Goal: Task Accomplishment & Management: Complete application form

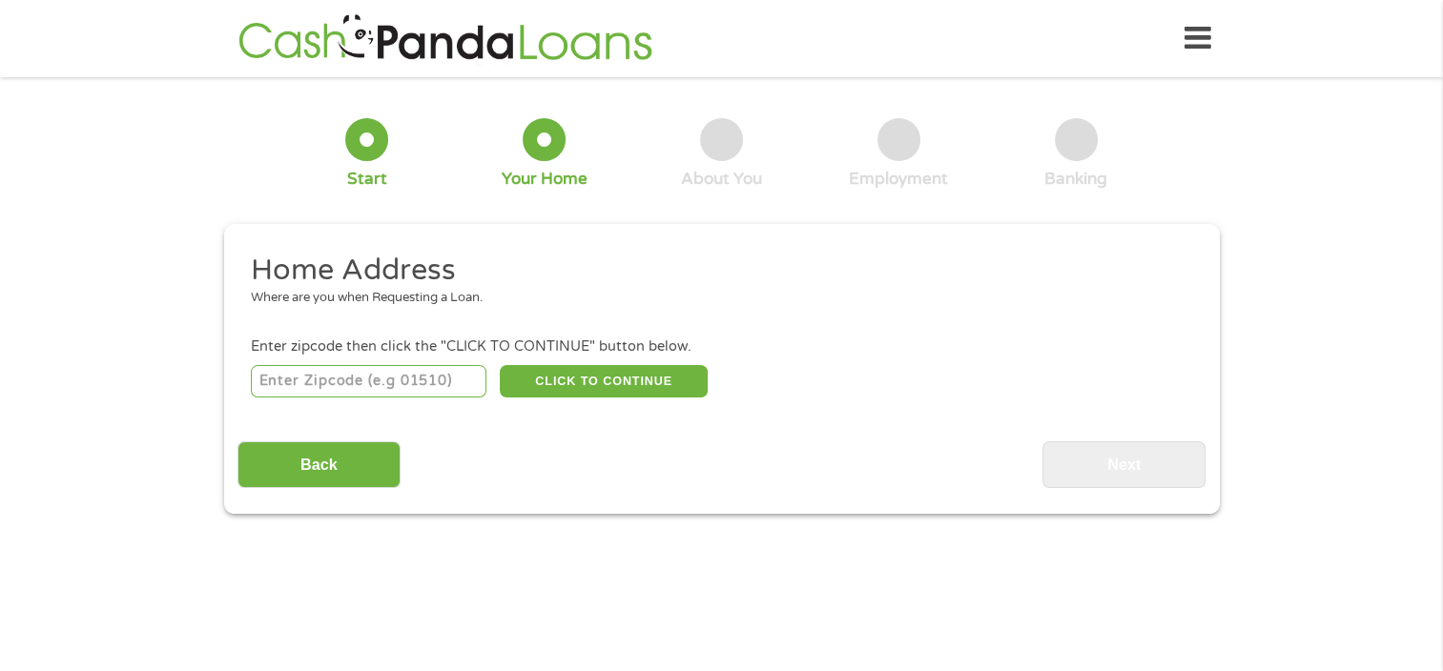
click at [372, 379] on input "number" at bounding box center [369, 381] width 236 height 32
type input "77627"
click at [602, 370] on button "CLICK TO CONTINUE" at bounding box center [604, 381] width 208 height 32
type input "77627"
type input "[GEOGRAPHIC_DATA]"
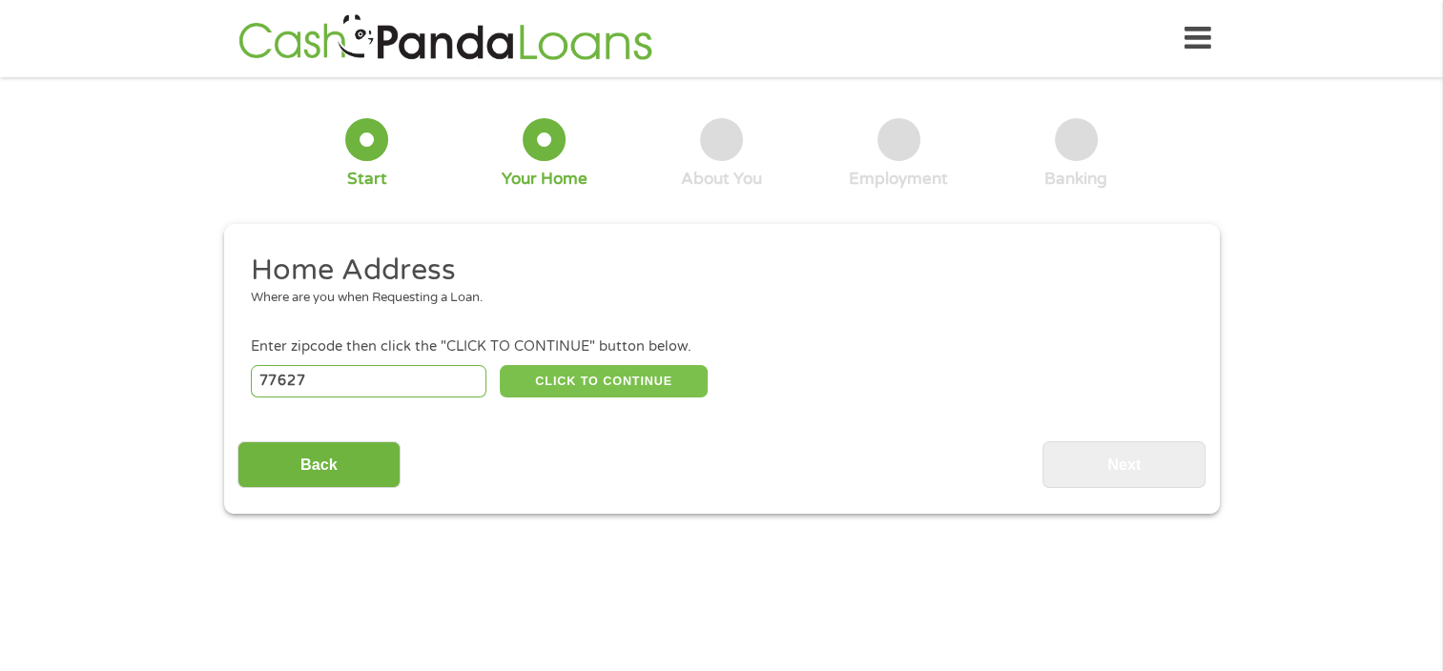
select select "[US_STATE]"
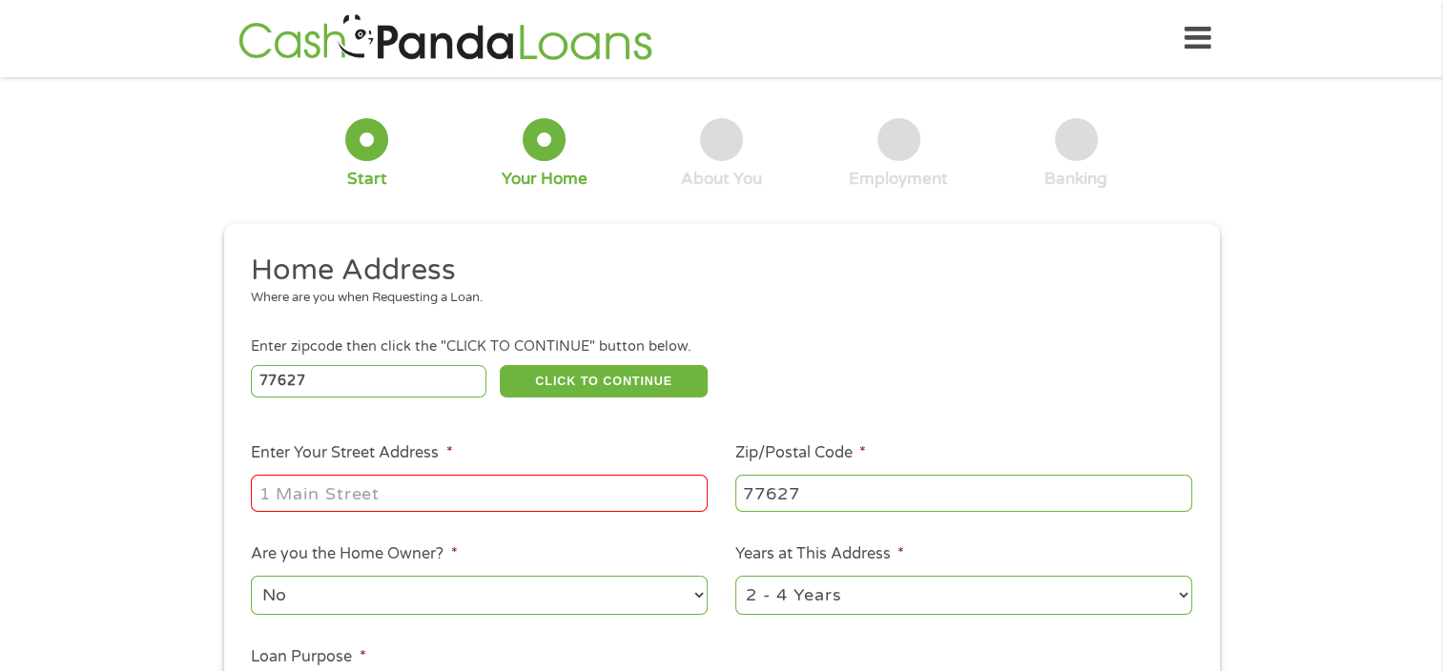
click at [498, 488] on input "Enter Your Street Address *" at bounding box center [479, 493] width 457 height 36
type input "[STREET_ADDRESS]"
select select "yes"
click at [1181, 595] on select "1 Year or less 1 - 2 Years 2 - 4 Years Over 4 Years" at bounding box center [963, 595] width 457 height 39
select select "24months"
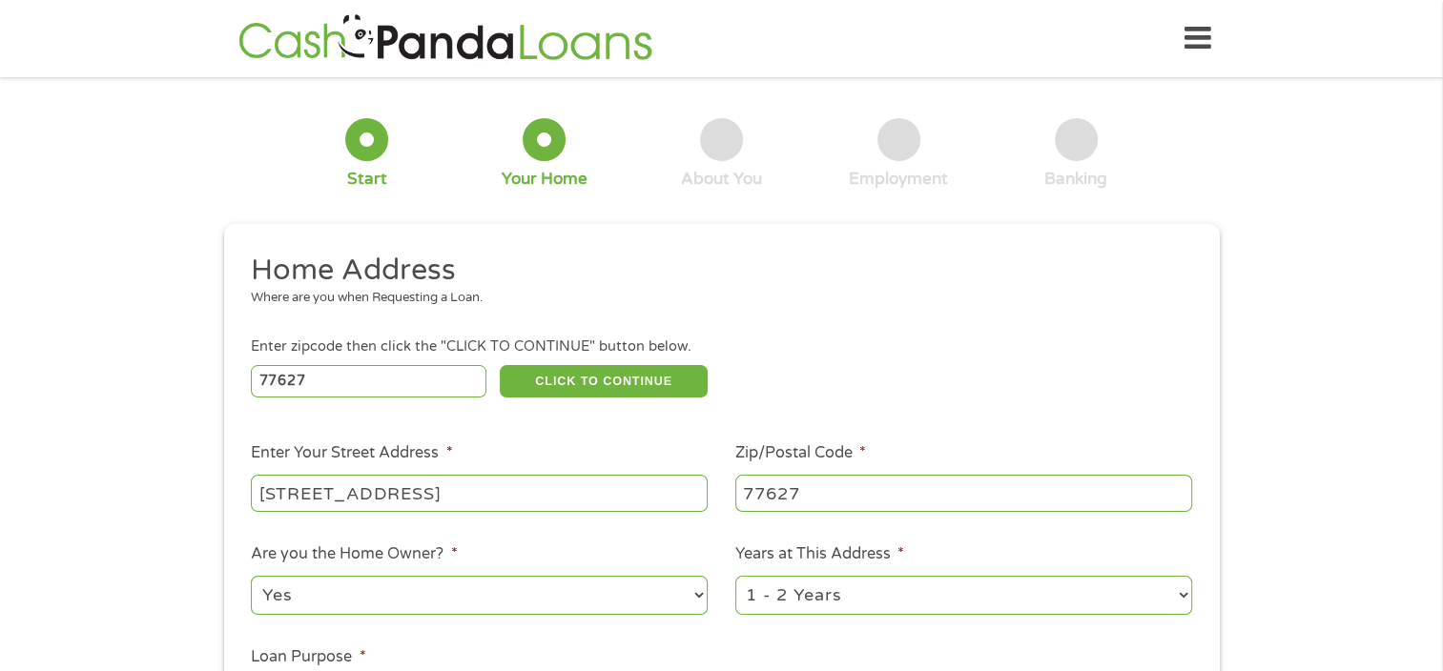
click at [735, 578] on select "1 Year or less 1 - 2 Years 2 - 4 Years Over 4 Years" at bounding box center [963, 595] width 457 height 39
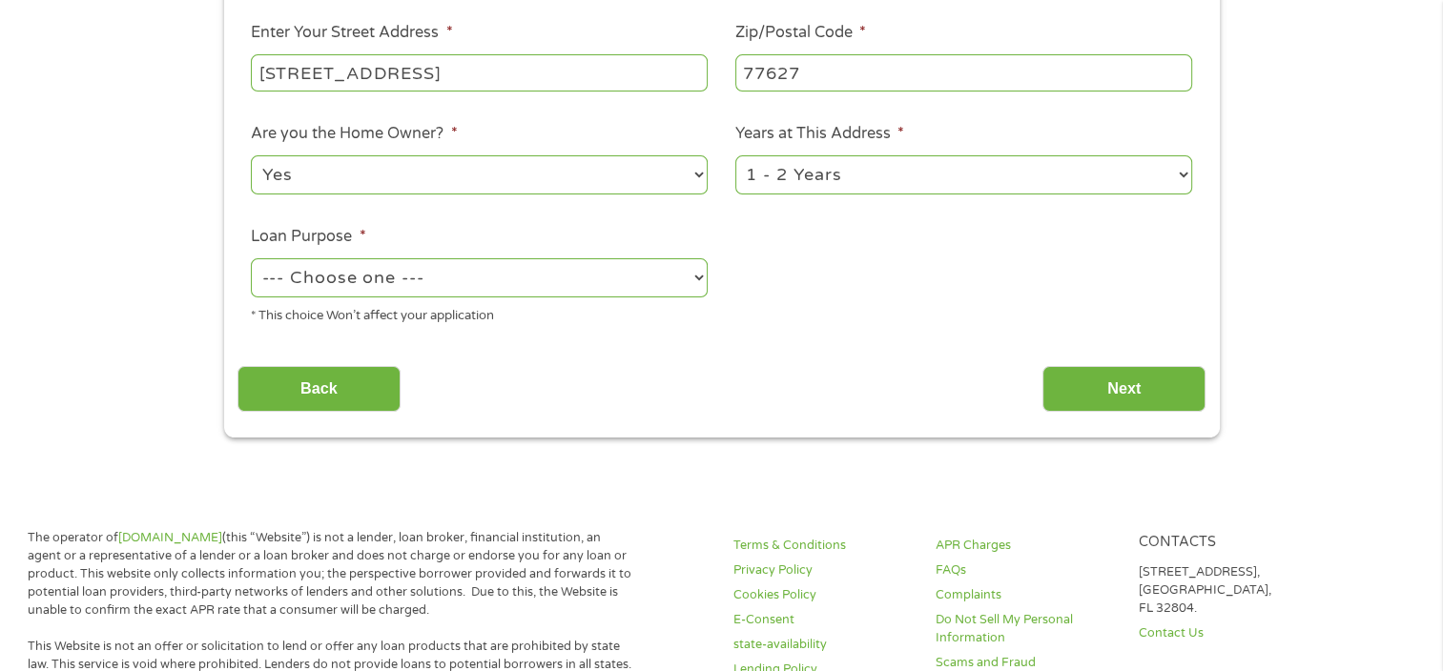
scroll to position [431, 0]
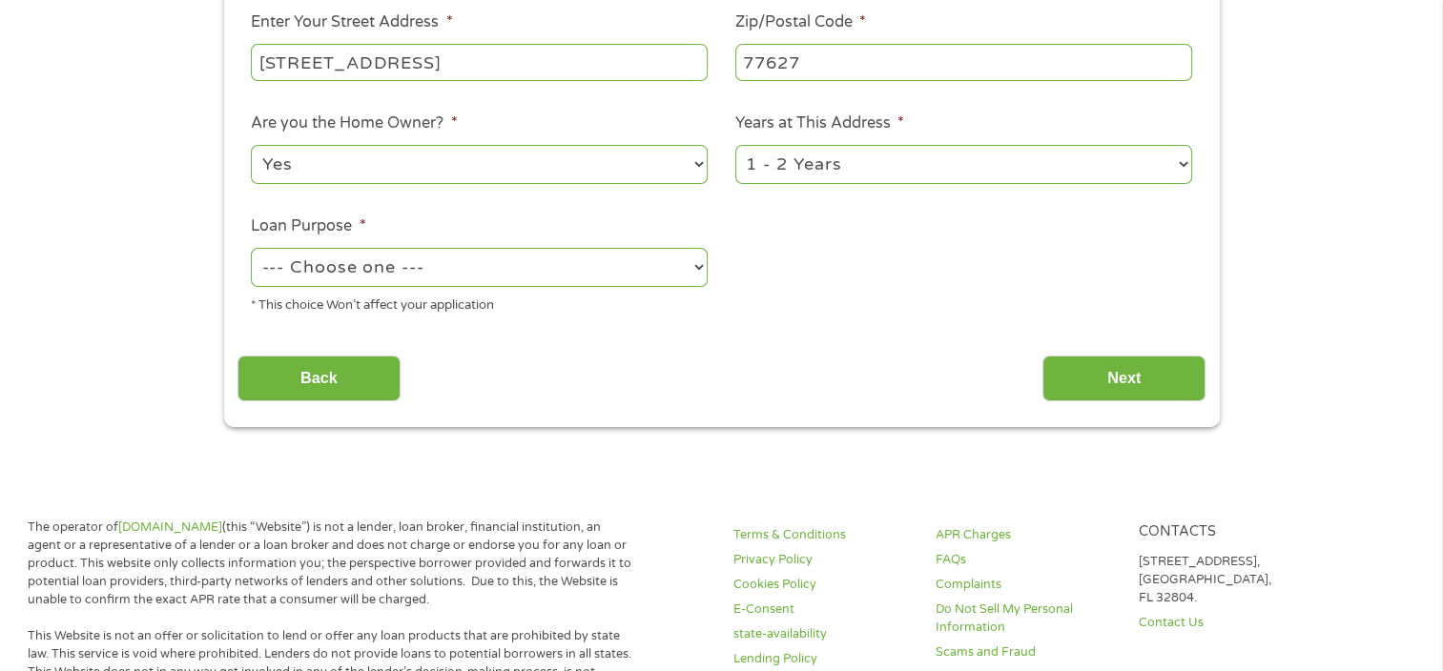
click at [411, 259] on select "--- Choose one --- Pay Bills Debt Consolidation Home Improvement Major Purchase…" at bounding box center [479, 267] width 457 height 39
select select "paybills"
click at [251, 249] on select "--- Choose one --- Pay Bills Debt Consolidation Home Improvement Major Purchase…" at bounding box center [479, 267] width 457 height 39
click at [1098, 377] on input "Next" at bounding box center [1123, 379] width 163 height 47
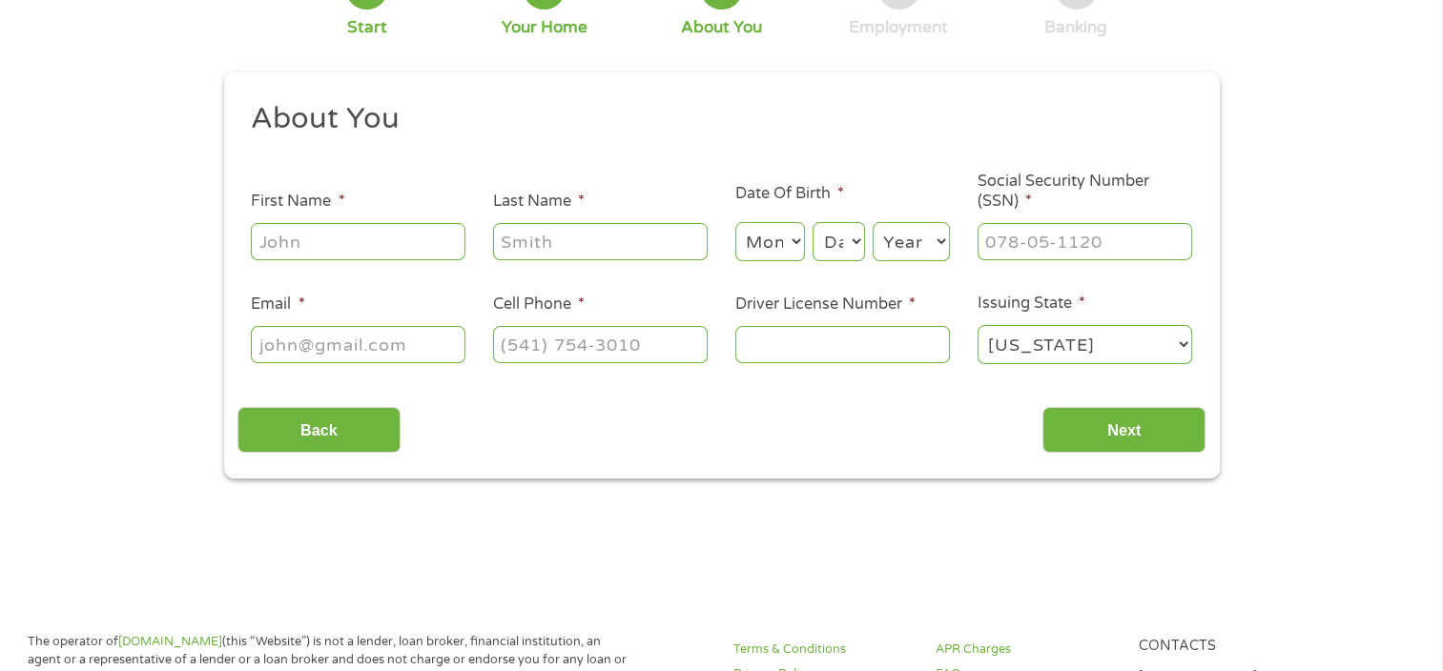
scroll to position [0, 0]
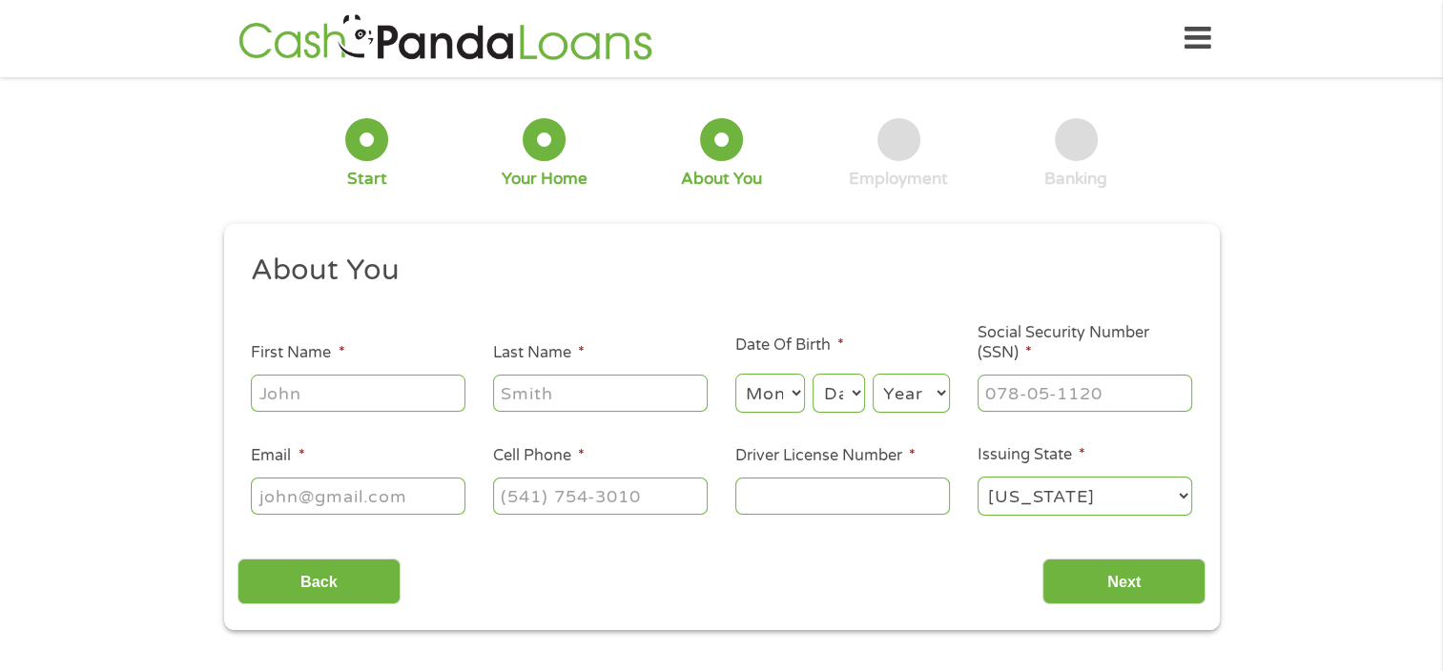
click at [352, 392] on input "First Name *" at bounding box center [358, 393] width 215 height 36
type input "[PERSON_NAME]"
click at [801, 403] on select "Month 1 2 3 4 5 6 7 8 9 10 11 12" at bounding box center [770, 393] width 70 height 39
select select "9"
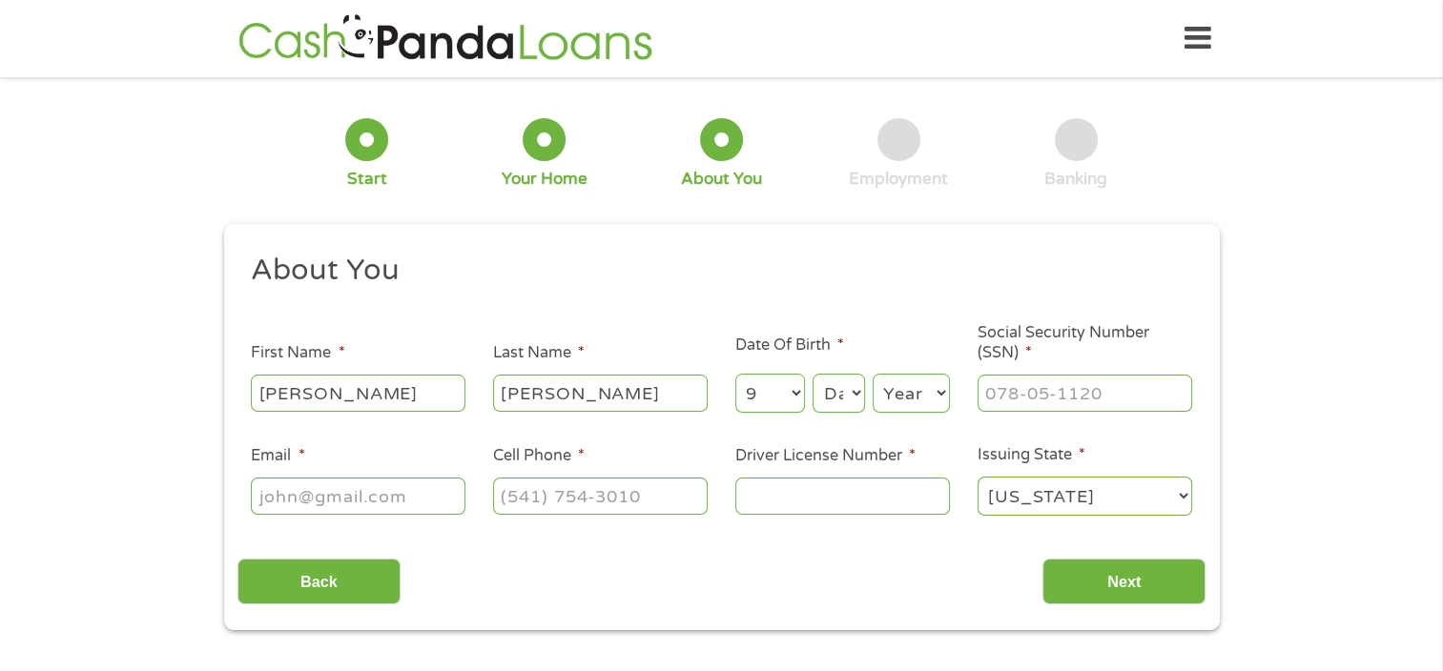
click at [735, 375] on select "Month 1 2 3 4 5 6 7 8 9 10 11 12" at bounding box center [770, 393] width 70 height 39
click at [848, 388] on select "Day 1 2 3 4 5 6 7 8 9 10 11 12 13 14 15 16 17 18 19 20 21 22 23 24 25 26 27 28 …" at bounding box center [839, 393] width 52 height 39
select select "22"
click at [813, 375] on select "Day 1 2 3 4 5 6 7 8 9 10 11 12 13 14 15 16 17 18 19 20 21 22 23 24 25 26 27 28 …" at bounding box center [839, 393] width 52 height 39
click at [905, 395] on select "Year [DATE] 2006 2005 2004 2003 2002 2001 2000 1999 1998 1997 1996 1995 1994 19…" at bounding box center [911, 393] width 77 height 39
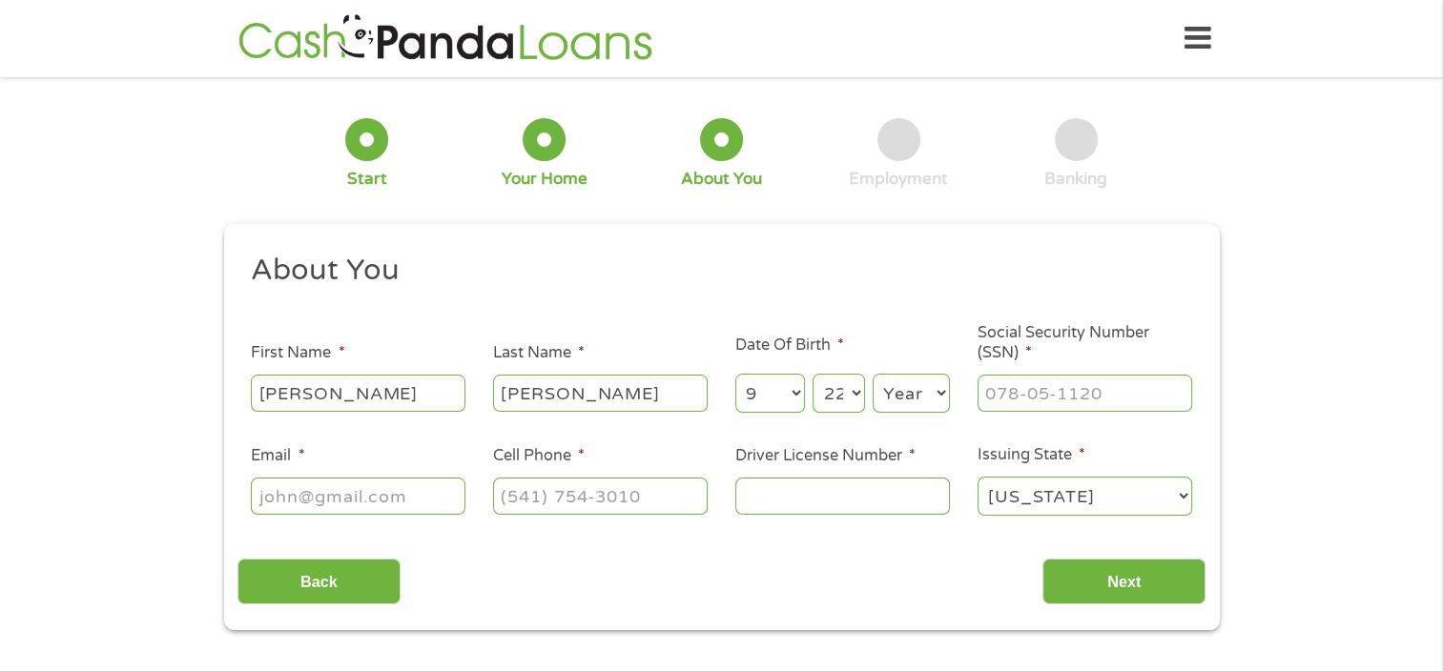
select select "1972"
click at [873, 375] on select "Year [DATE] 2006 2005 2004 2003 2002 2001 2000 1999 1998 1997 1996 1995 1994 19…" at bounding box center [911, 393] width 77 height 39
click at [1017, 386] on input "___-__-____" at bounding box center [1085, 393] width 215 height 36
type input "427-21-7347"
click at [355, 506] on input "Email *" at bounding box center [358, 496] width 215 height 36
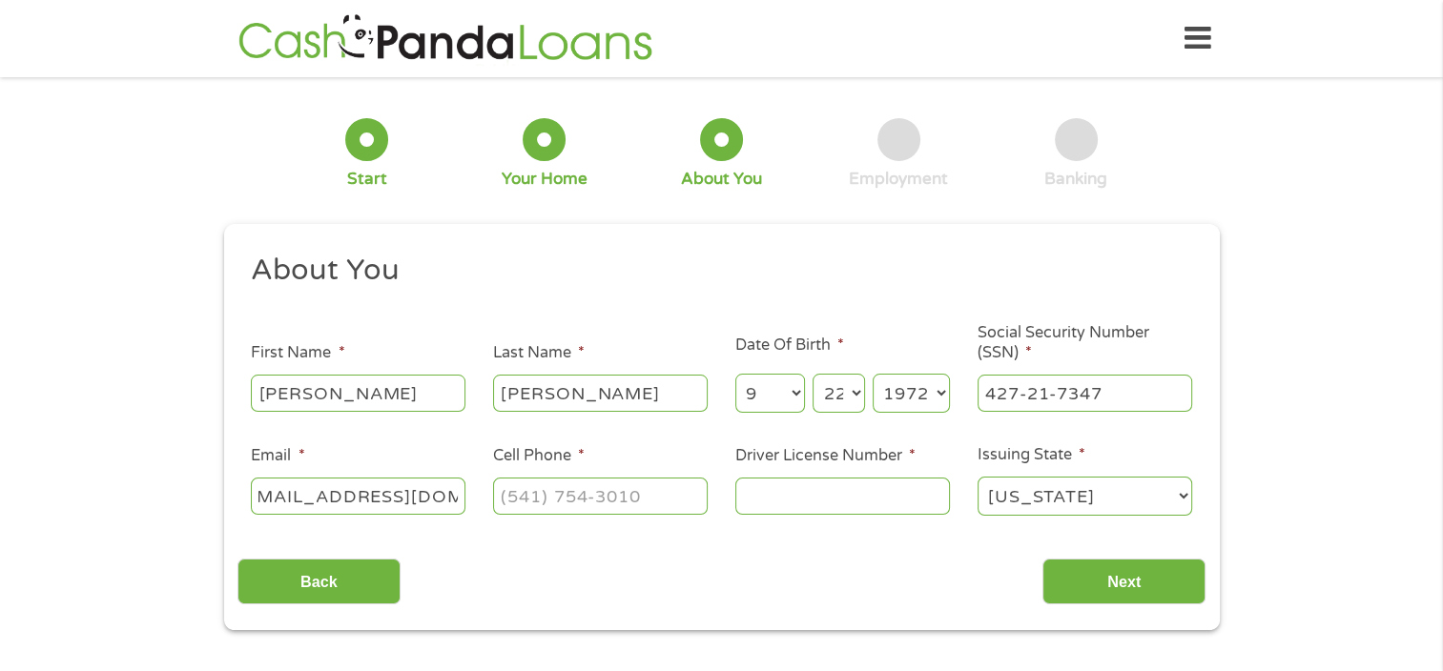
scroll to position [0, 41]
type input "[EMAIL_ADDRESS][DOMAIN_NAME]"
type input "[PHONE_NUMBER]"
click at [762, 496] on input "Driver License Number *" at bounding box center [842, 496] width 215 height 36
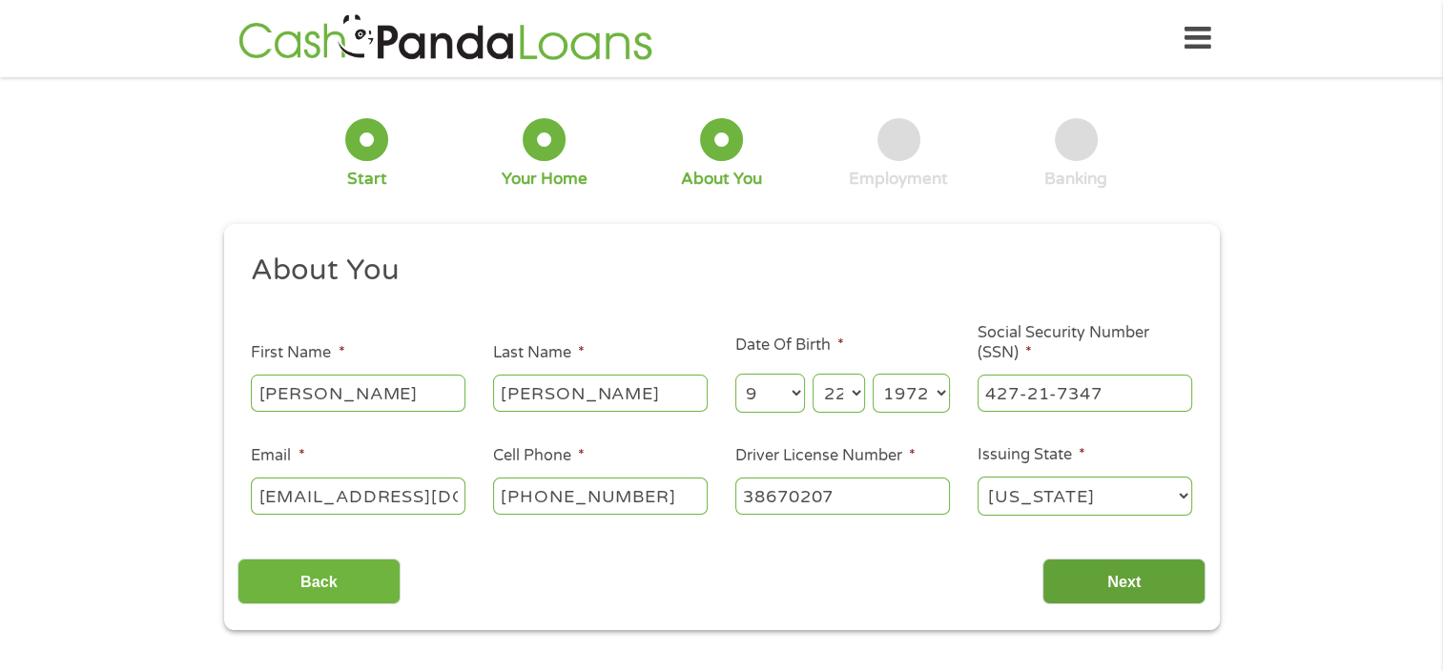
type input "38670207"
click at [1129, 573] on input "Next" at bounding box center [1123, 582] width 163 height 47
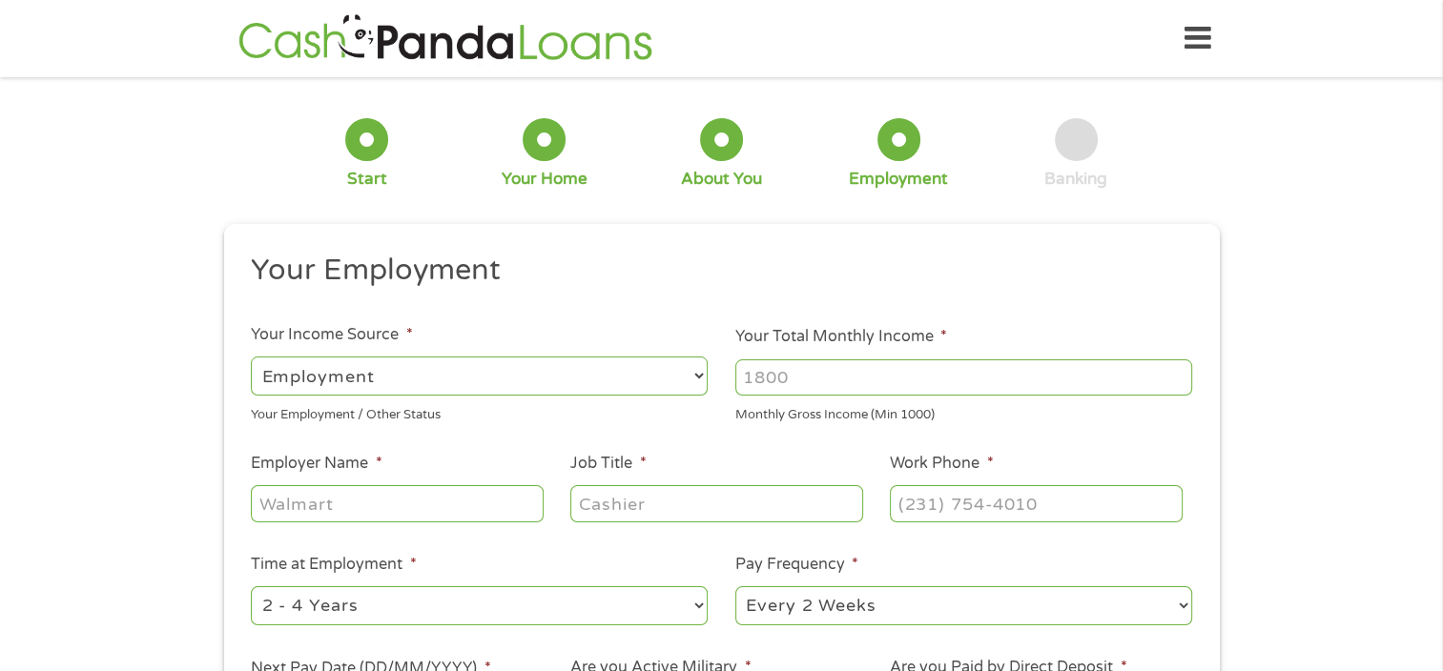
click at [805, 383] on input "Your Total Monthly Income *" at bounding box center [963, 378] width 457 height 36
click at [1009, 596] on select "--- Choose one --- Every 2 Weeks Every Week Monthly Semi-Monthly" at bounding box center [963, 606] width 457 height 39
select select "semimonthly"
click at [735, 588] on select "--- Choose one --- Every 2 Weeks Every Week Monthly Semi-Monthly" at bounding box center [963, 606] width 457 height 39
click at [398, 376] on select "--- Choose one --- Employment [DEMOGRAPHIC_DATA] Benefits" at bounding box center [479, 376] width 457 height 39
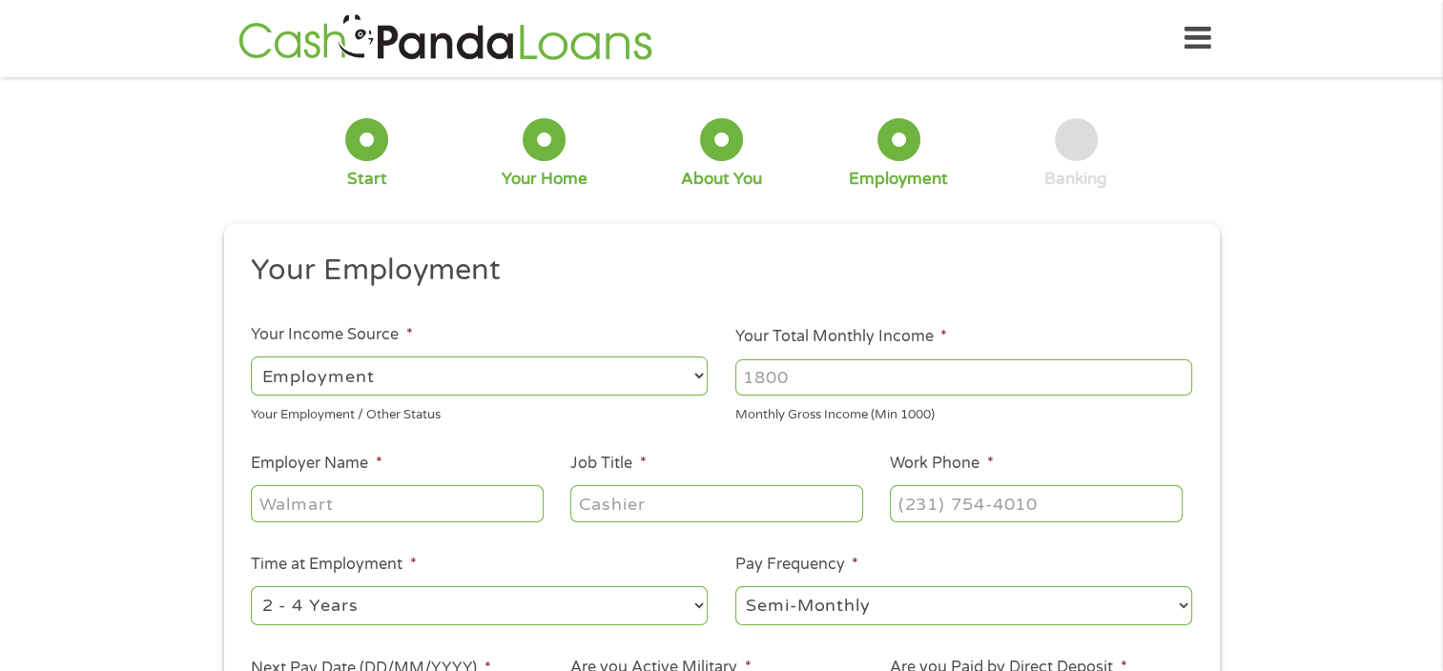
click at [251, 357] on select "--- Choose one --- Employment [DEMOGRAPHIC_DATA] Benefits" at bounding box center [479, 376] width 457 height 39
click at [805, 380] on input "Your Total Monthly Income *" at bounding box center [963, 378] width 457 height 36
type input "10800"
click at [383, 506] on input "Employer Name *" at bounding box center [397, 503] width 292 height 36
type input "D"
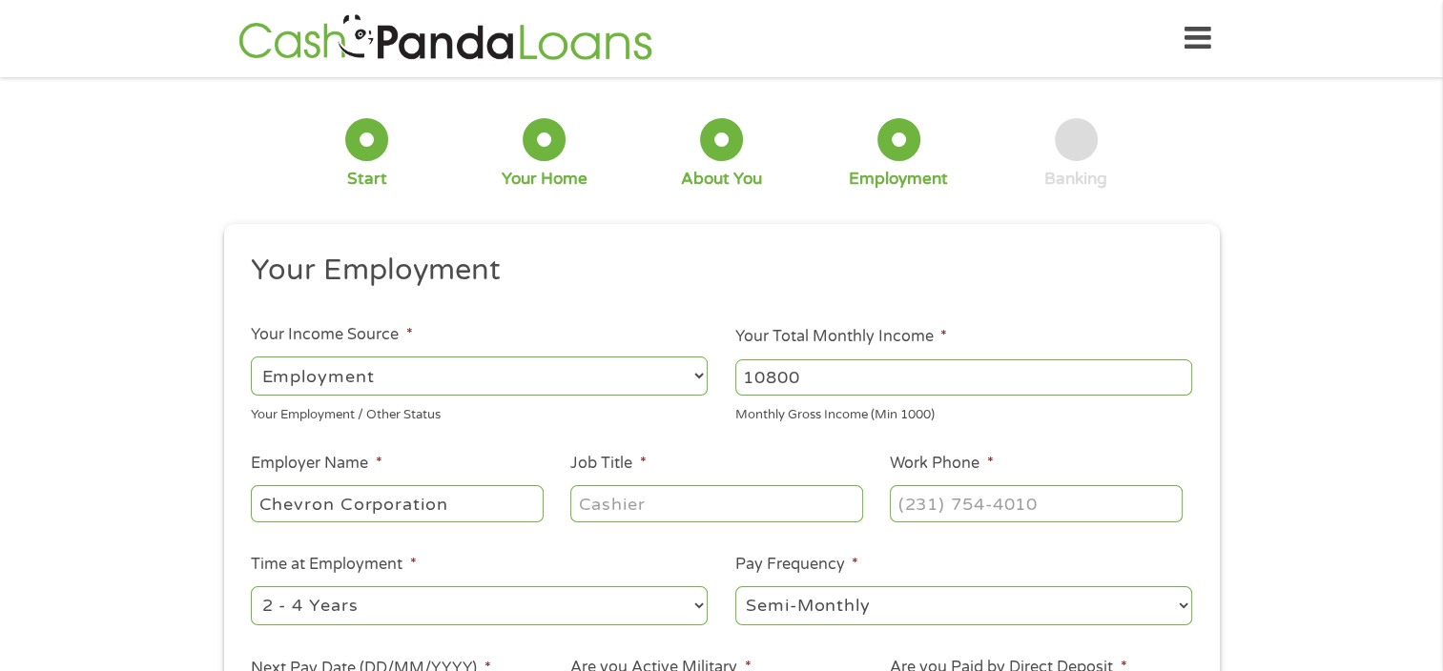
type input "Chevron Corporation"
type input "IT Analyst"
type input "[PHONE_NUMBER]"
click at [366, 617] on select "--- Choose one --- 1 Year or less 1 - 2 Years 2 - 4 Years Over 4 Years" at bounding box center [479, 606] width 457 height 39
select select "24months"
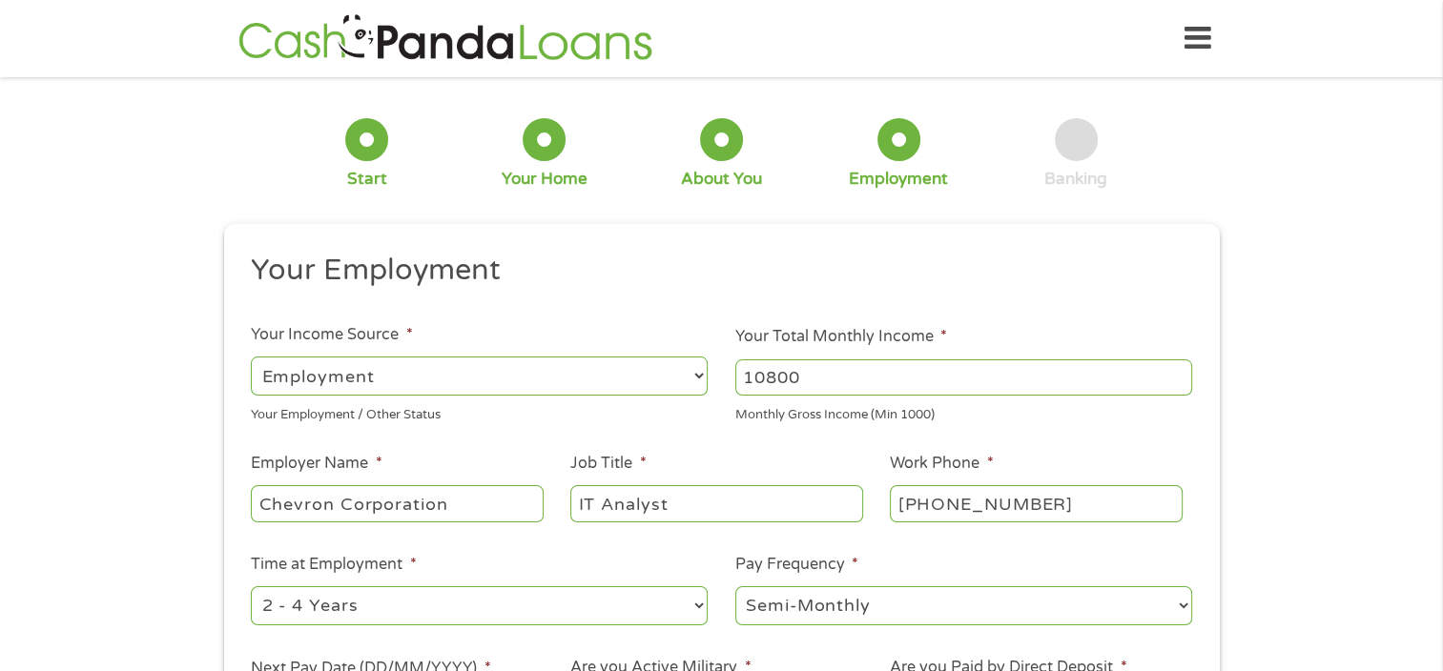
click at [251, 588] on select "--- Choose one --- 1 Year or less 1 - 2 Years 2 - 4 Years Over 4 Years" at bounding box center [479, 606] width 457 height 39
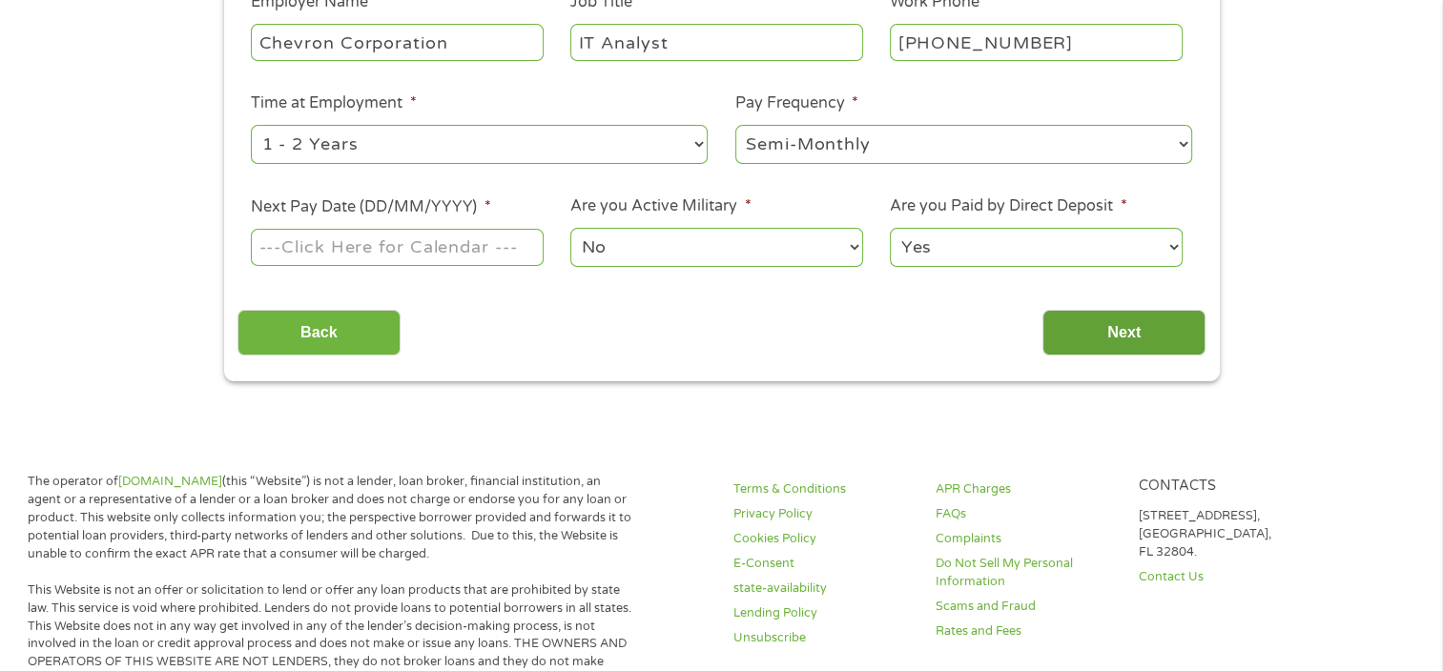
scroll to position [467, 0]
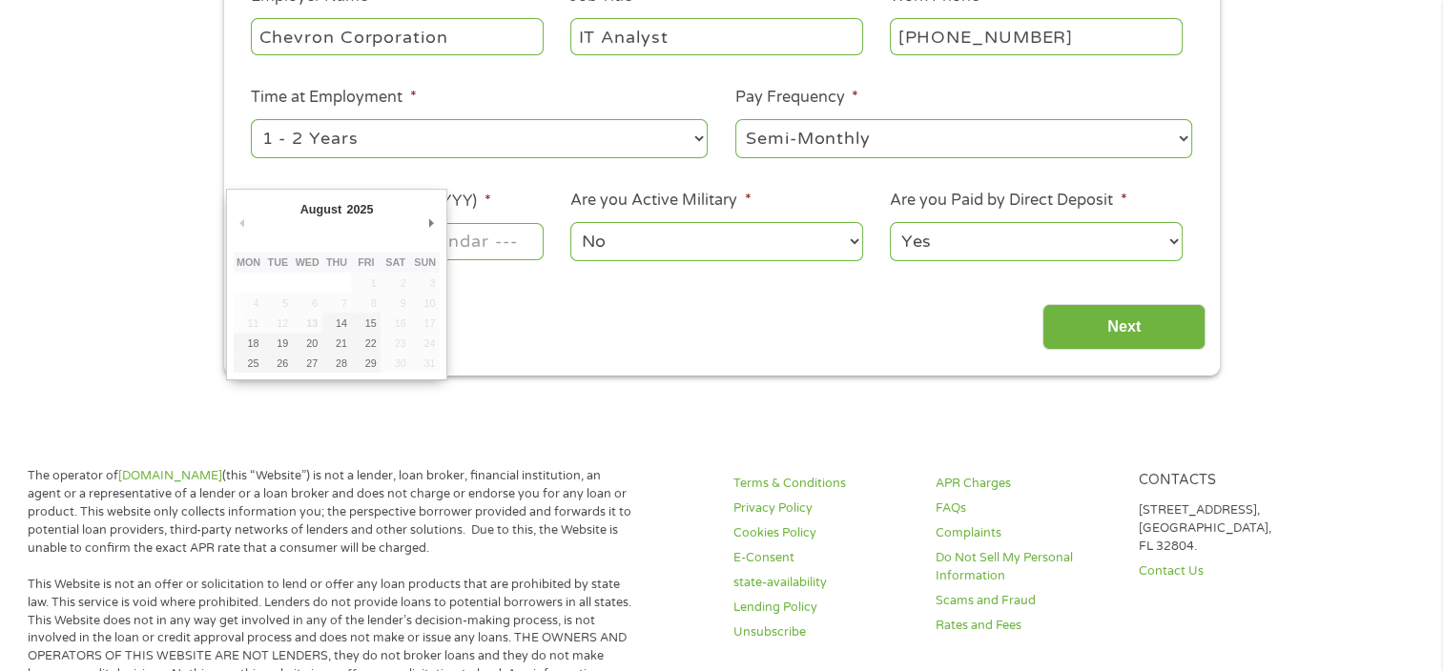
click at [505, 247] on input "Next Pay Date (DD/MM/YYYY) *" at bounding box center [397, 241] width 292 height 36
type input "[DATE]"
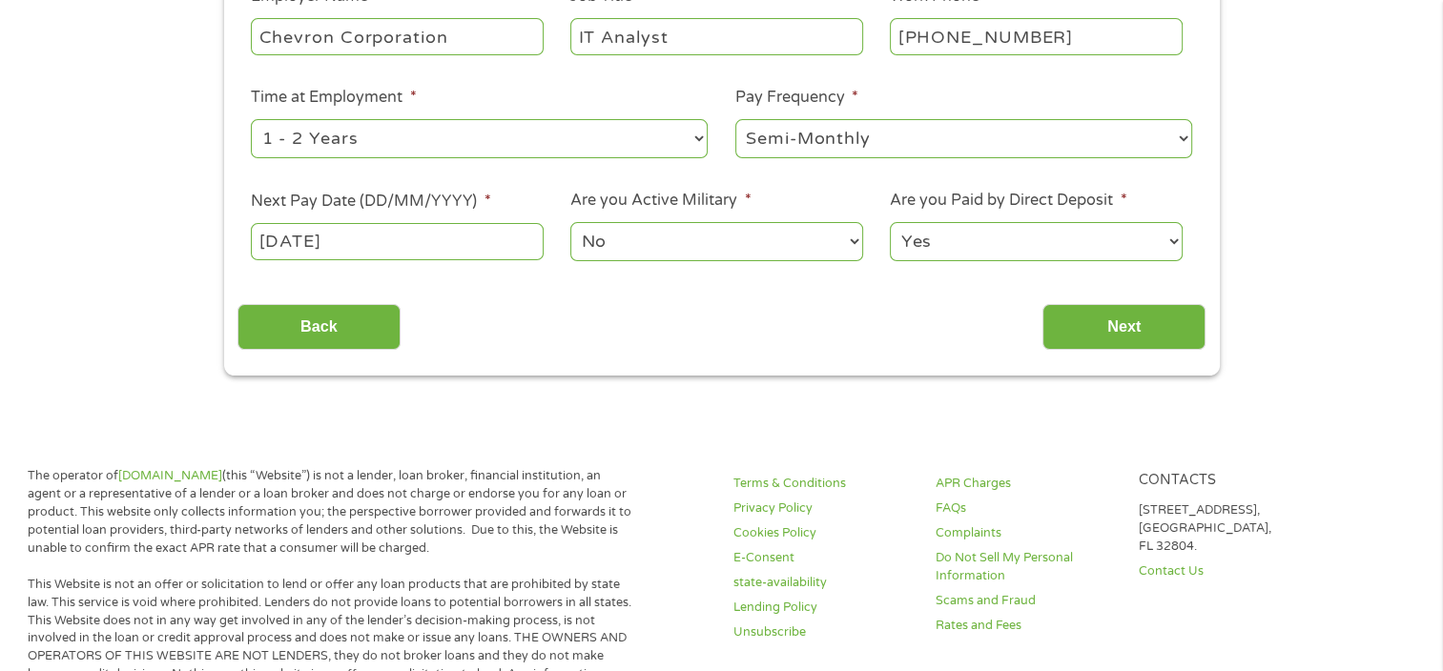
click at [647, 248] on select "No Yes" at bounding box center [716, 241] width 292 height 39
click at [570, 222] on select "No Yes" at bounding box center [716, 241] width 292 height 39
click at [939, 233] on select "Yes No" at bounding box center [1036, 241] width 292 height 39
click at [890, 222] on select "Yes No" at bounding box center [1036, 241] width 292 height 39
click at [1081, 319] on input "Next" at bounding box center [1123, 327] width 163 height 47
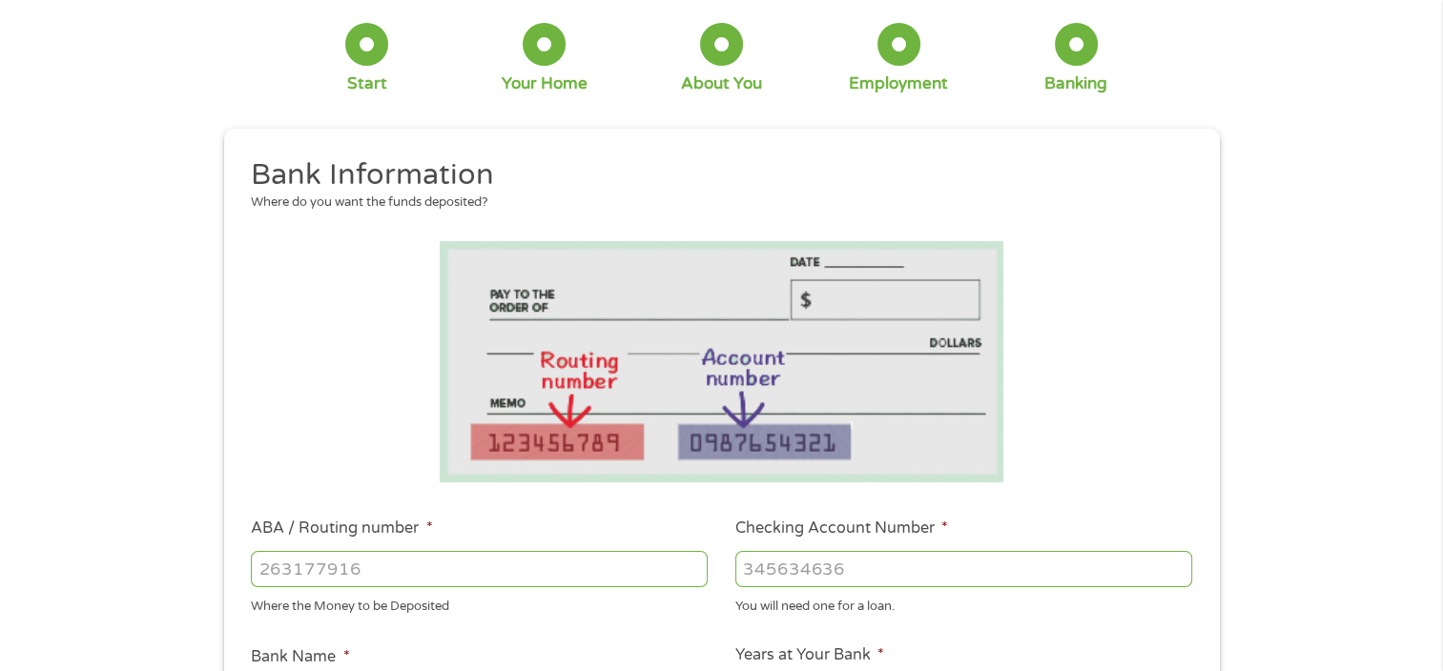
scroll to position [0, 0]
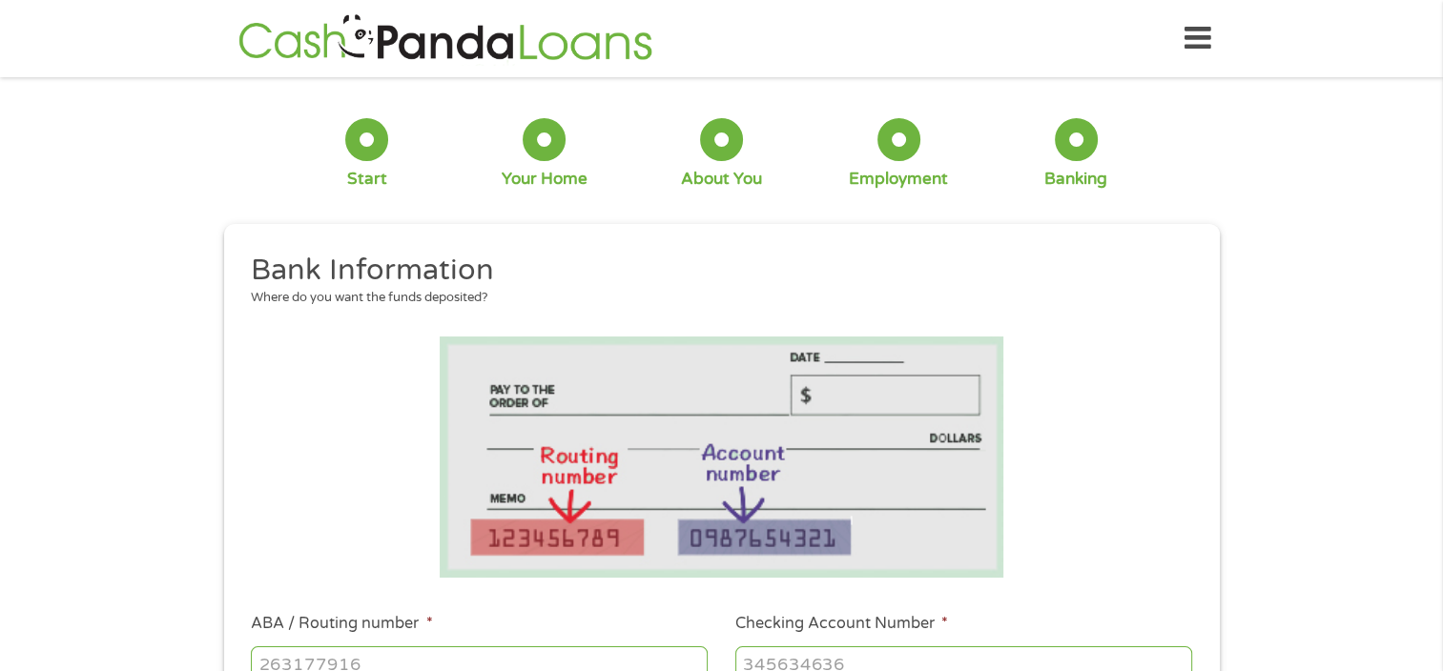
click at [445, 658] on input "ABA / Routing number *" at bounding box center [479, 665] width 457 height 36
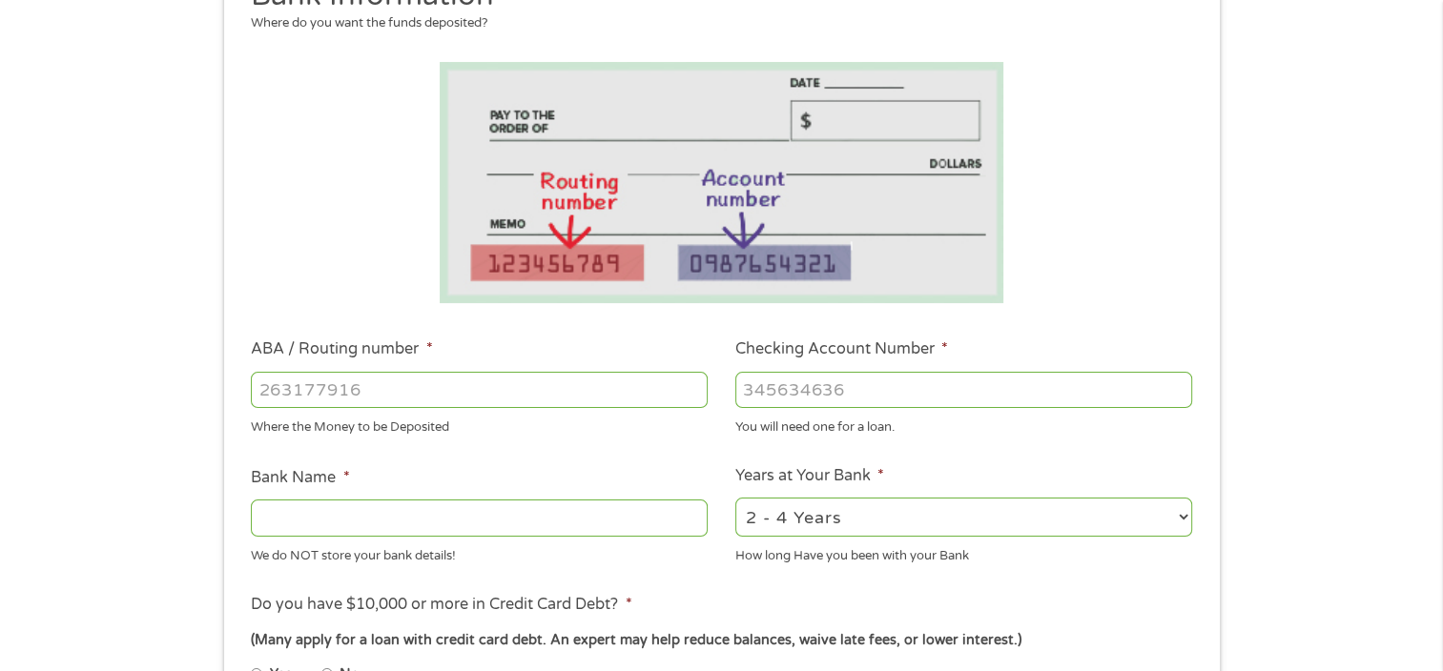
scroll to position [280, 0]
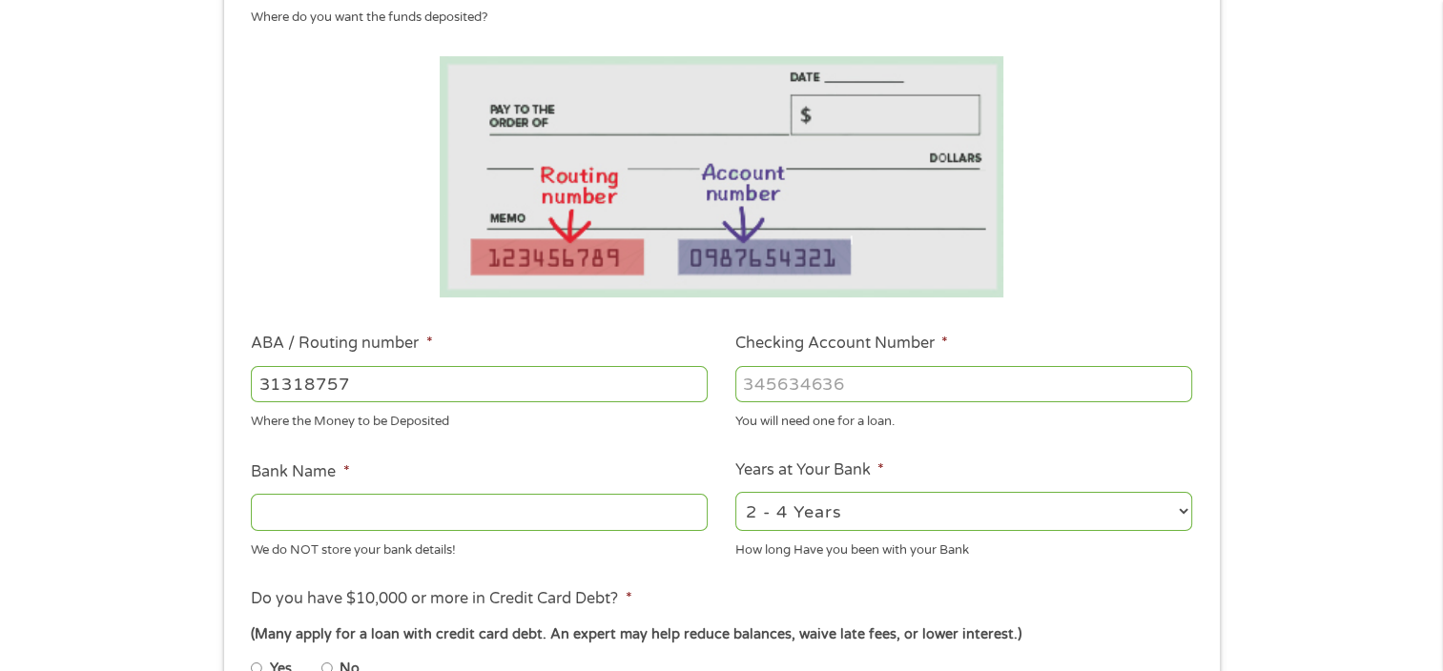
type input "313187571"
type input "FIVEPOINT CREDIT UNION"
type input "313187571"
click at [816, 381] on input "Checking Account Number *" at bounding box center [963, 384] width 457 height 36
type input "8517049388"
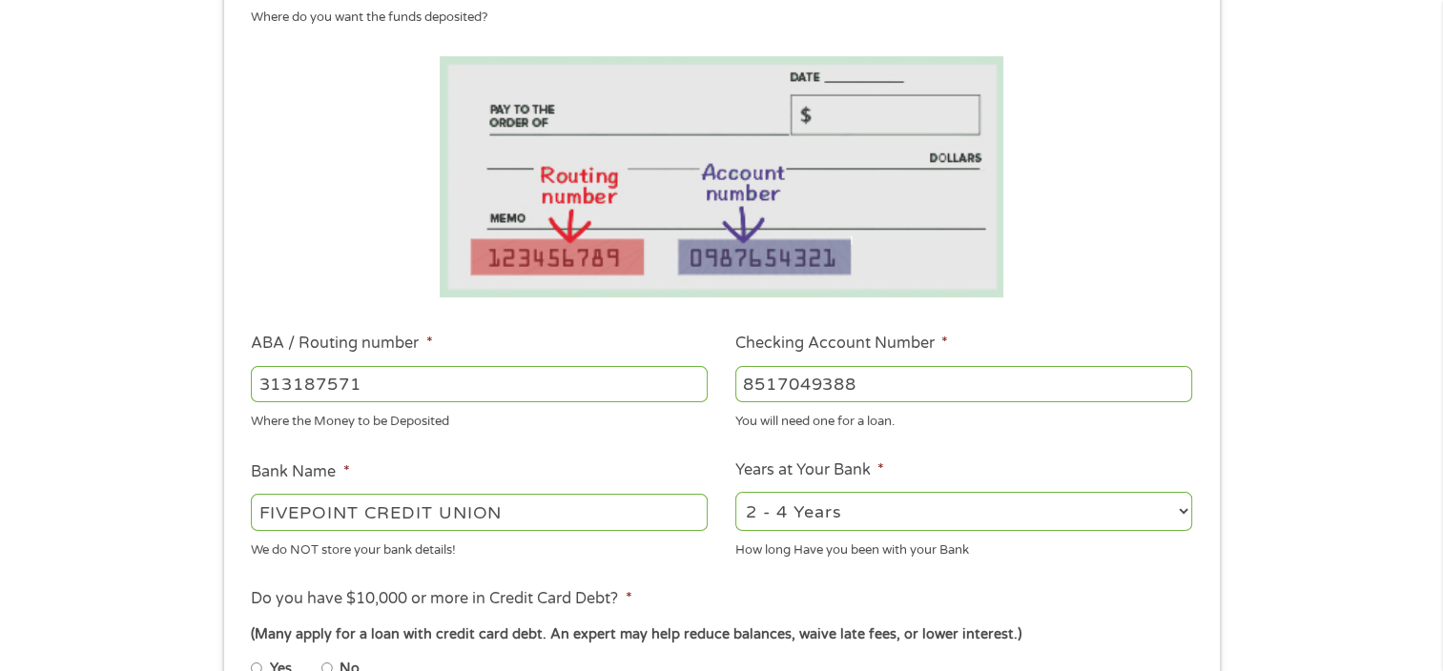
click at [843, 504] on select "2 - 4 Years 6 - 12 Months 1 - 2 Years Over 4 Years" at bounding box center [963, 511] width 457 height 39
select select "60months"
click at [735, 492] on select "2 - 4 Years 6 - 12 Months 1 - 2 Years Over 4 Years" at bounding box center [963, 511] width 457 height 39
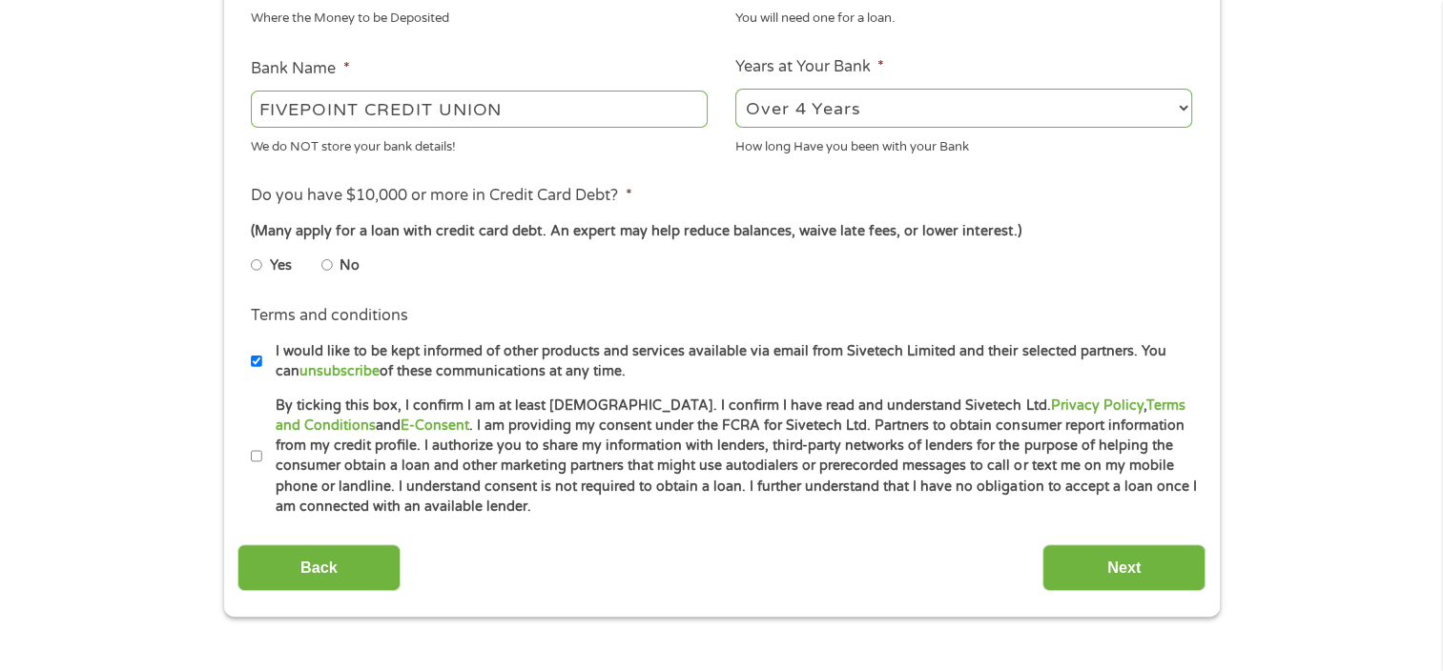
scroll to position [736, 0]
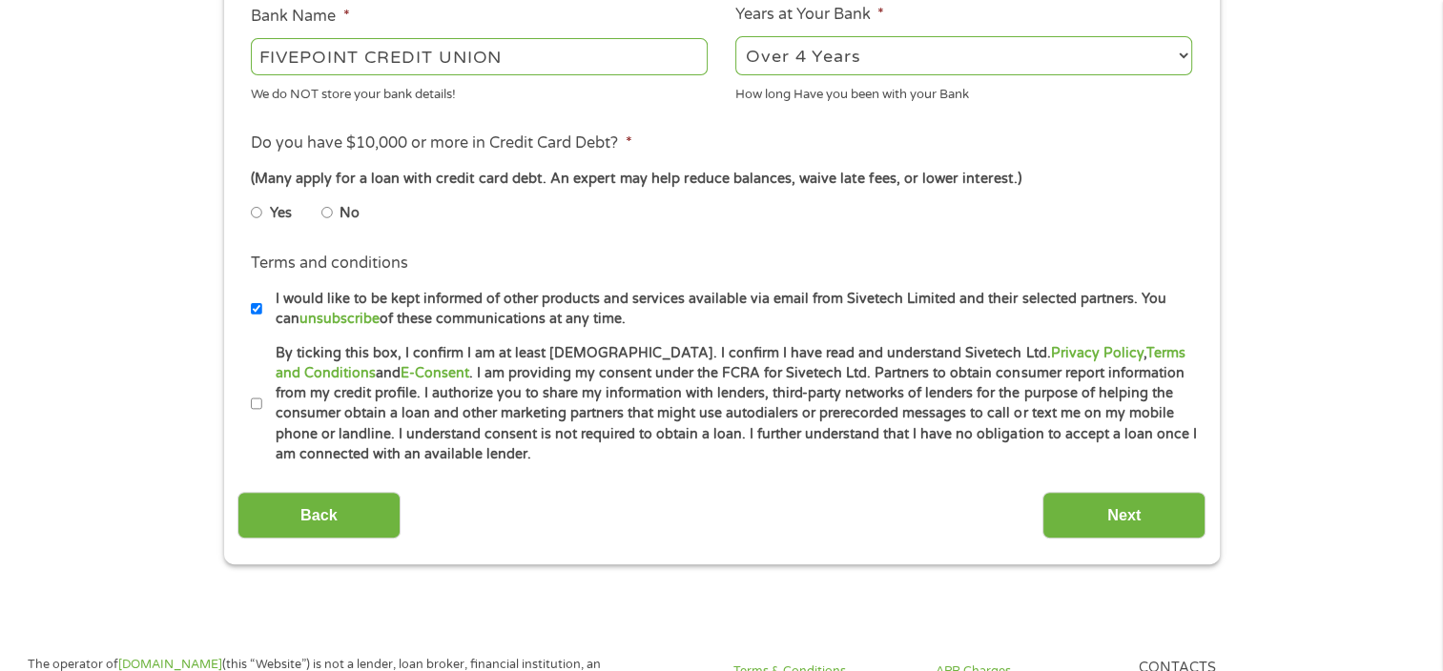
click at [259, 209] on input "Yes" at bounding box center [256, 212] width 11 height 31
radio input "true"
click at [256, 404] on input "By ticking this box, I confirm I am at least [DEMOGRAPHIC_DATA]. I confirm I ha…" at bounding box center [256, 404] width 11 height 31
checkbox input "true"
click at [1118, 511] on input "Next" at bounding box center [1123, 515] width 163 height 47
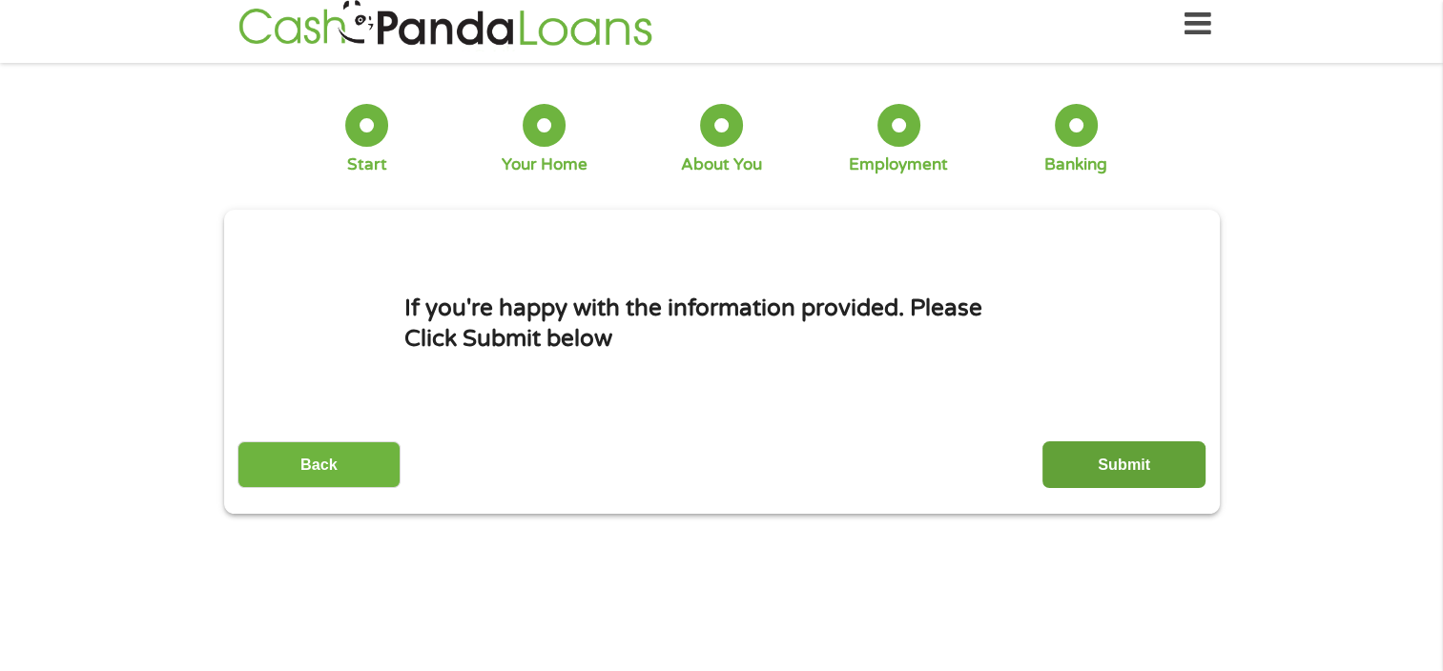
scroll to position [0, 0]
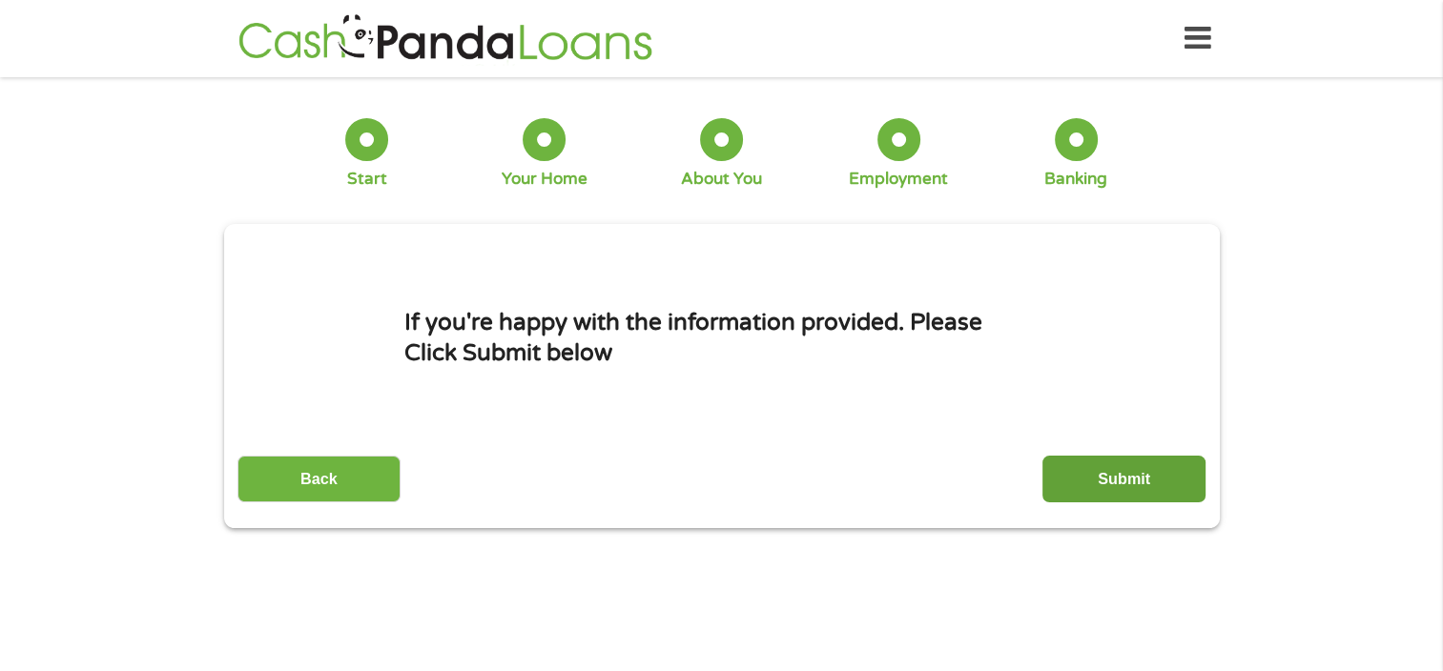
click at [1063, 476] on input "Submit" at bounding box center [1123, 479] width 163 height 47
